Goal: Transaction & Acquisition: Book appointment/travel/reservation

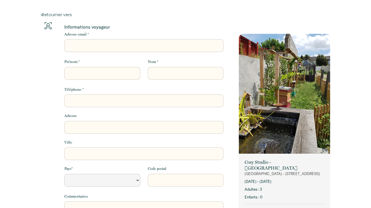
select select "Default select example"
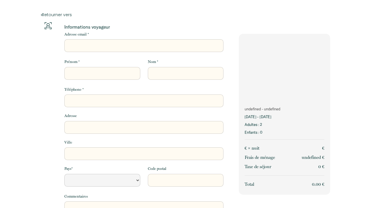
select select "Default select example"
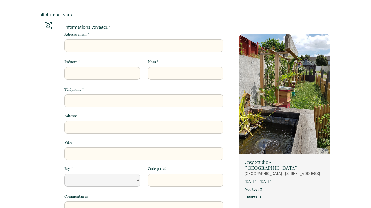
select select "Default select example"
